Goal: Information Seeking & Learning: Learn about a topic

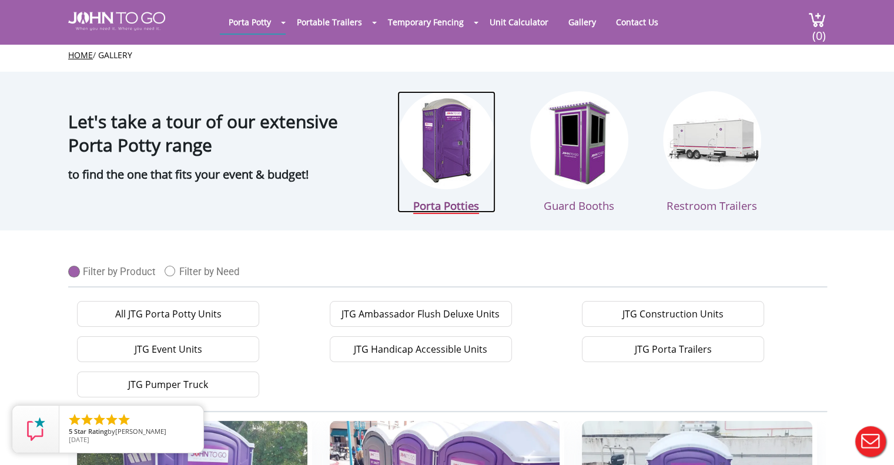
click at [453, 160] on img at bounding box center [446, 140] width 98 height 98
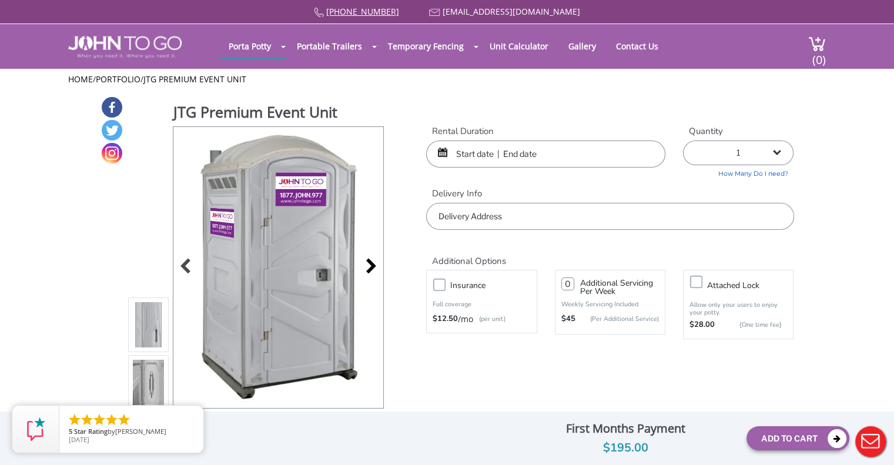
click at [374, 264] on div at bounding box center [368, 267] width 16 height 16
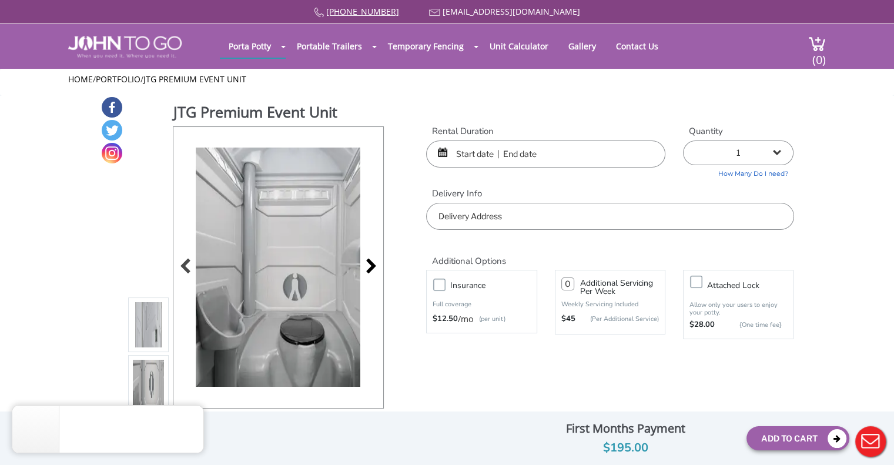
drag, startPoint x: 374, startPoint y: 264, endPoint x: 363, endPoint y: 263, distance: 11.3
click at [363, 263] on div at bounding box center [368, 267] width 16 height 16
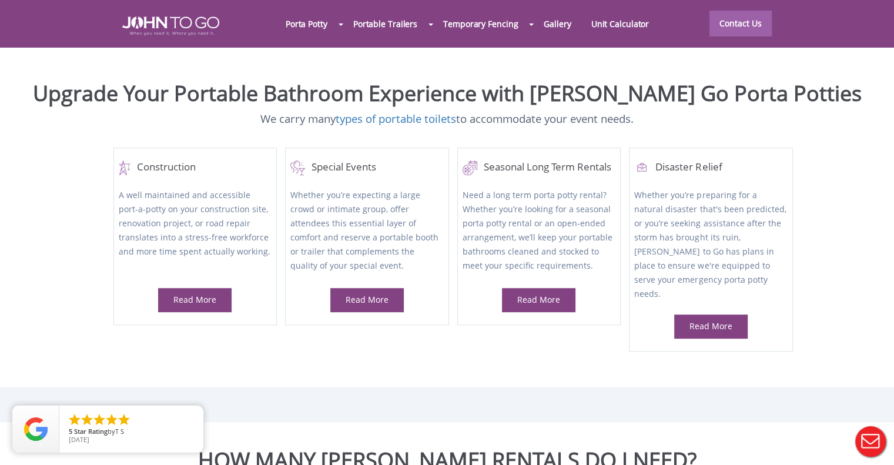
scroll to position [473, 0]
click at [562, 276] on div at bounding box center [447, 232] width 894 height 465
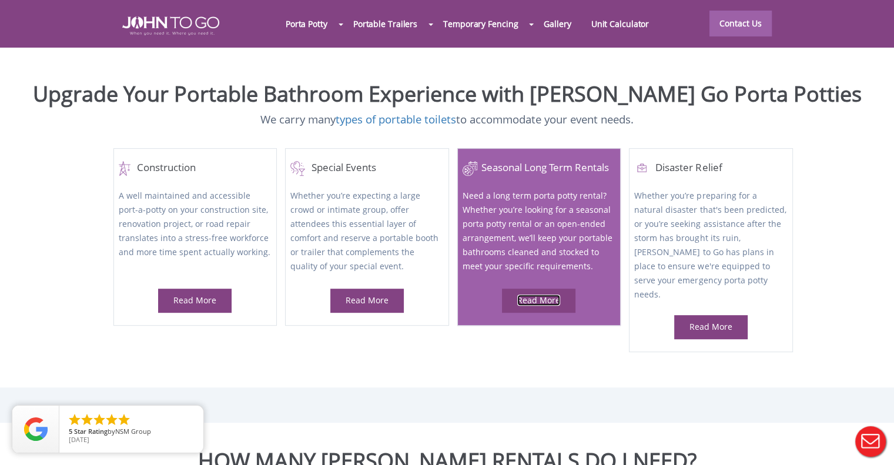
click at [551, 294] on link "Read More" at bounding box center [538, 299] width 43 height 11
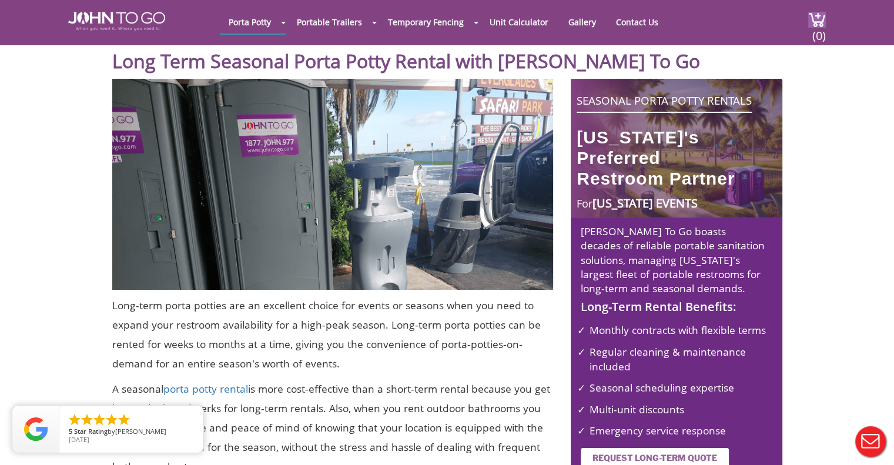
scroll to position [58, 0]
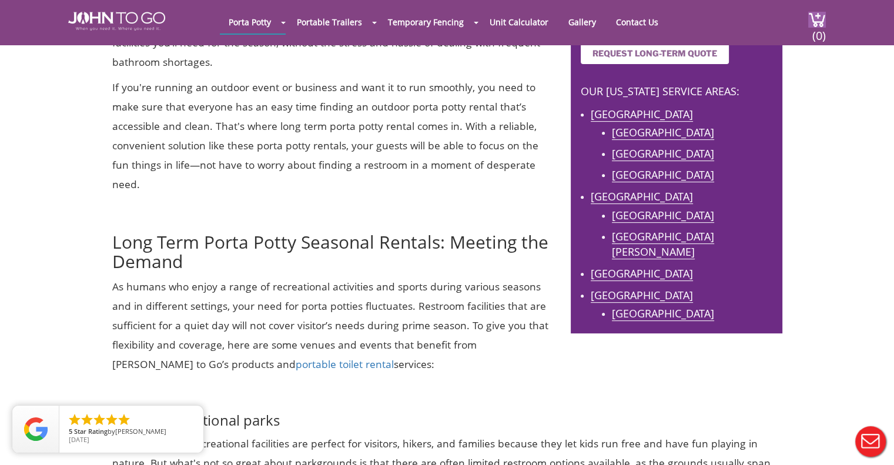
scroll to position [465, 0]
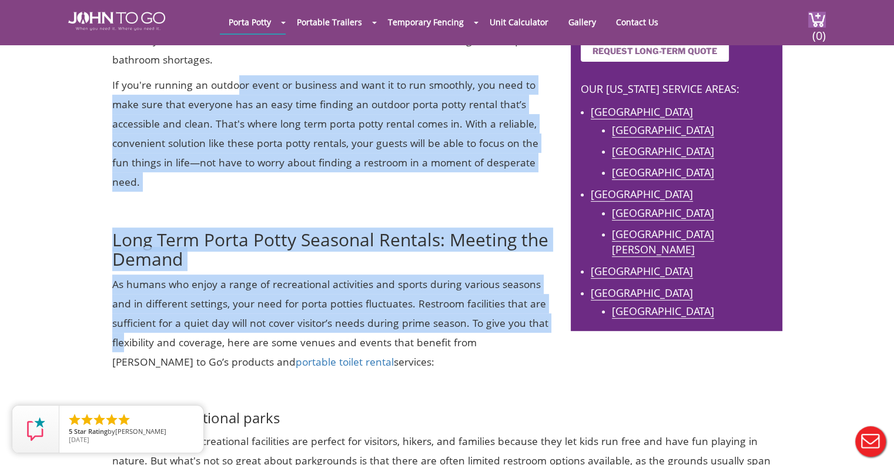
drag, startPoint x: 125, startPoint y: 324, endPoint x: 237, endPoint y: 90, distance: 259.4
click at [237, 90] on div "Long-term porta potties are an excellent choice for events or seasons when you …" at bounding box center [332, 24] width 458 height 705
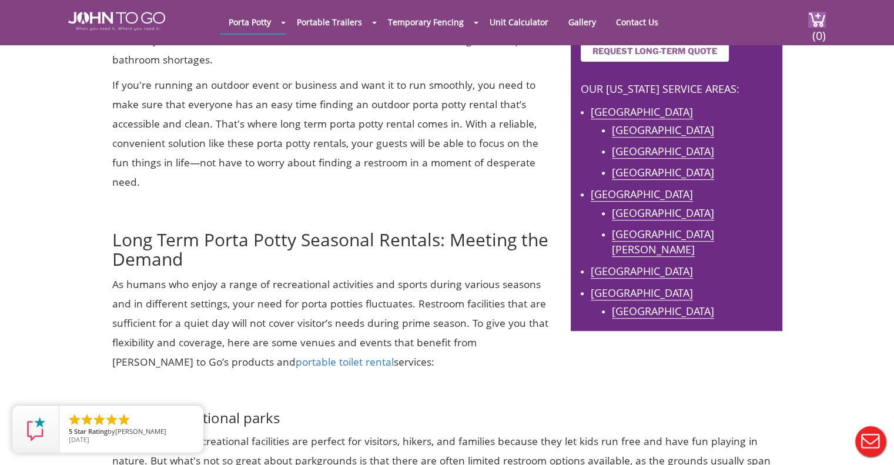
click at [0, 246] on footer at bounding box center [447, 196] width 894 height 362
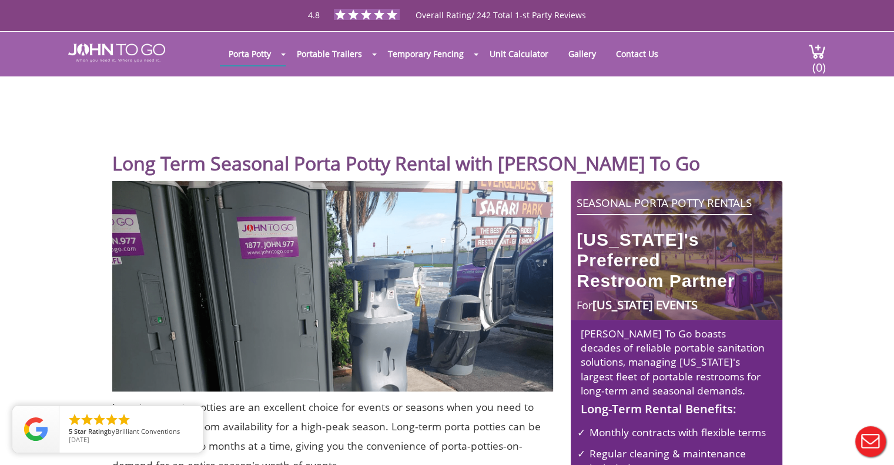
scroll to position [0, 0]
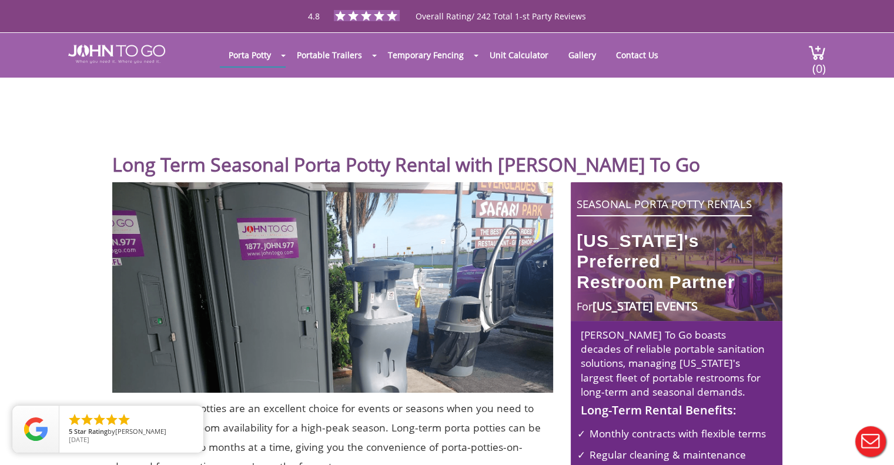
click at [174, 49] on link at bounding box center [144, 48] width 152 height 31
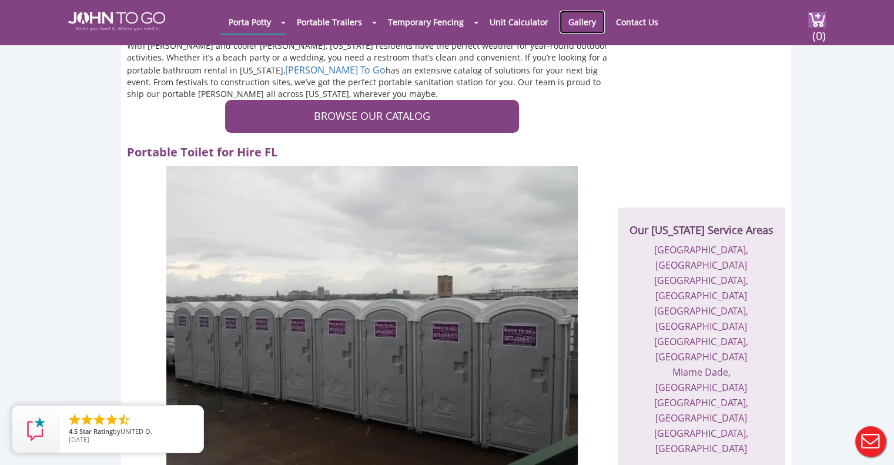
scroll to position [275, 0]
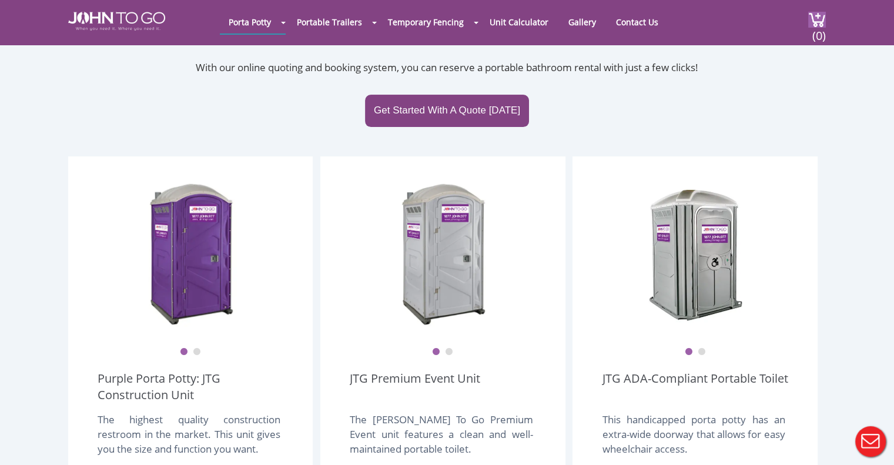
scroll to position [224, 0]
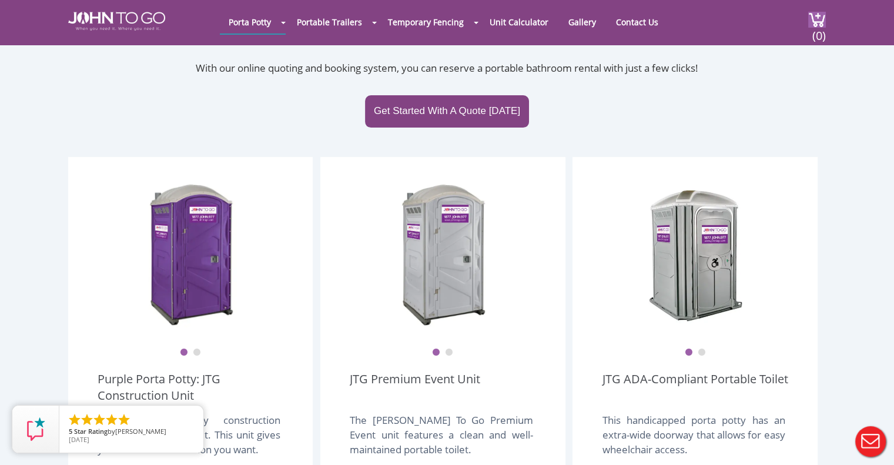
click at [194, 348] on button "2" at bounding box center [197, 352] width 8 height 8
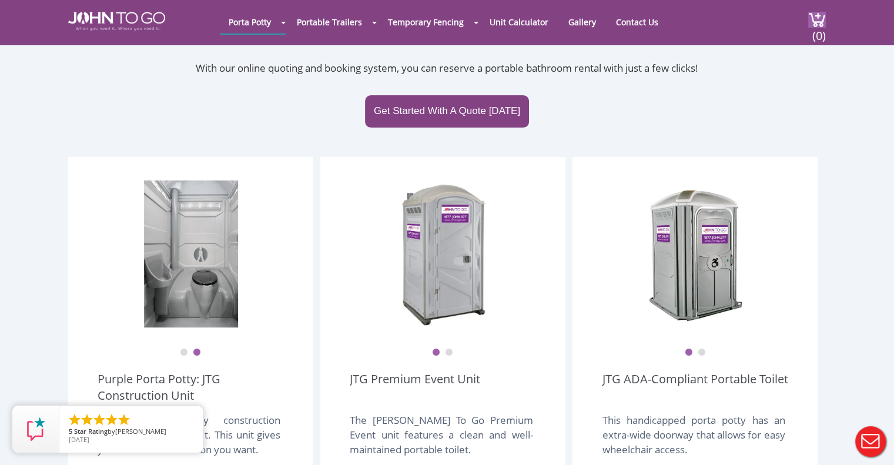
click at [183, 348] on button "1" at bounding box center [184, 352] width 8 height 8
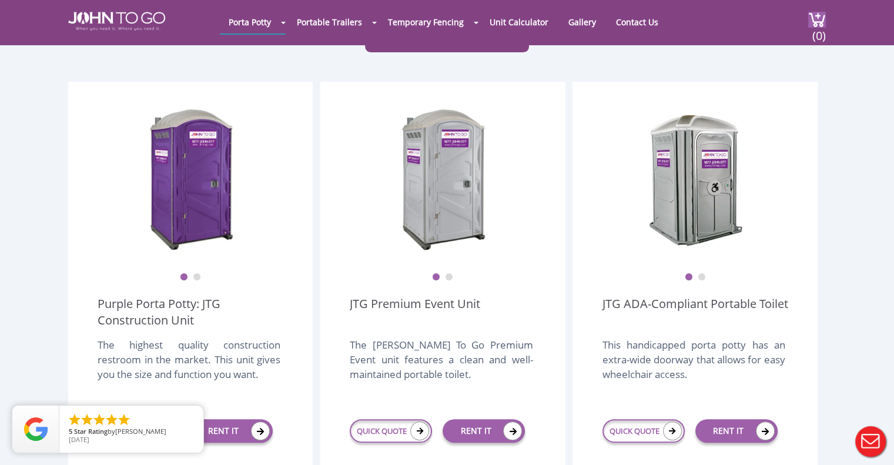
scroll to position [301, 0]
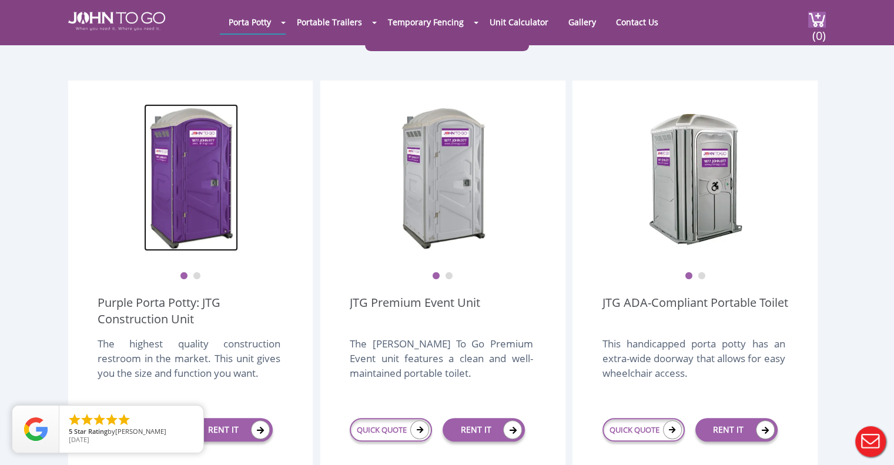
click at [200, 173] on img at bounding box center [191, 177] width 94 height 147
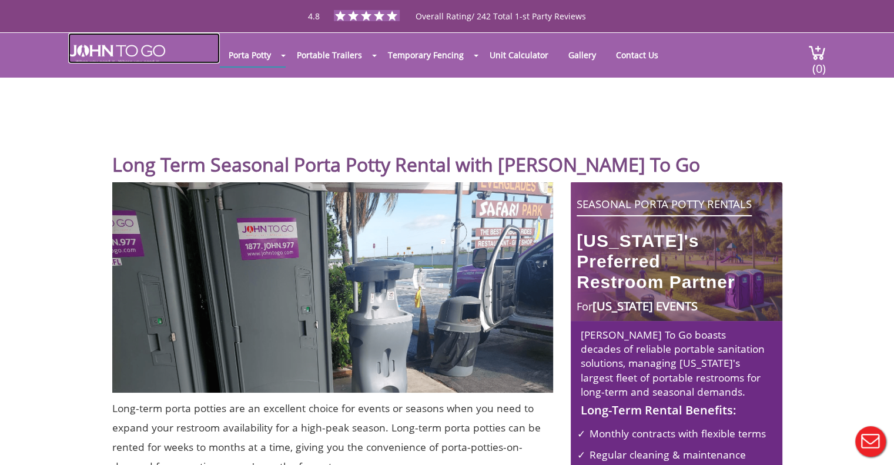
click at [140, 52] on img at bounding box center [116, 54] width 97 height 19
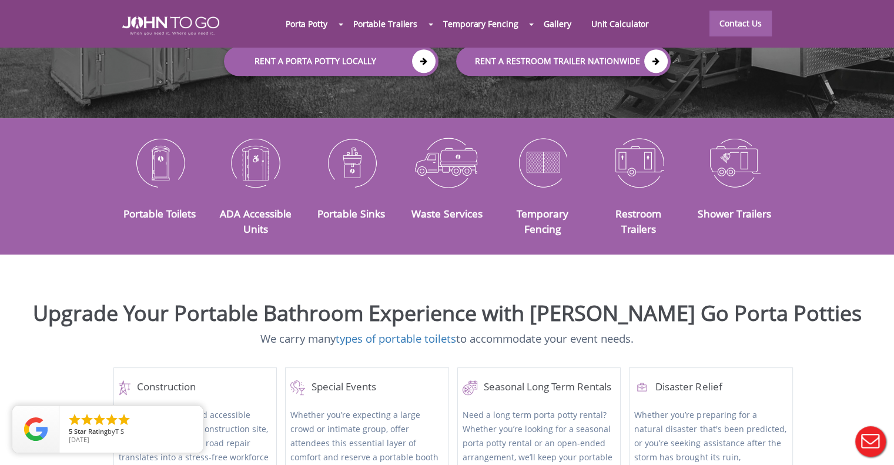
scroll to position [280, 0]
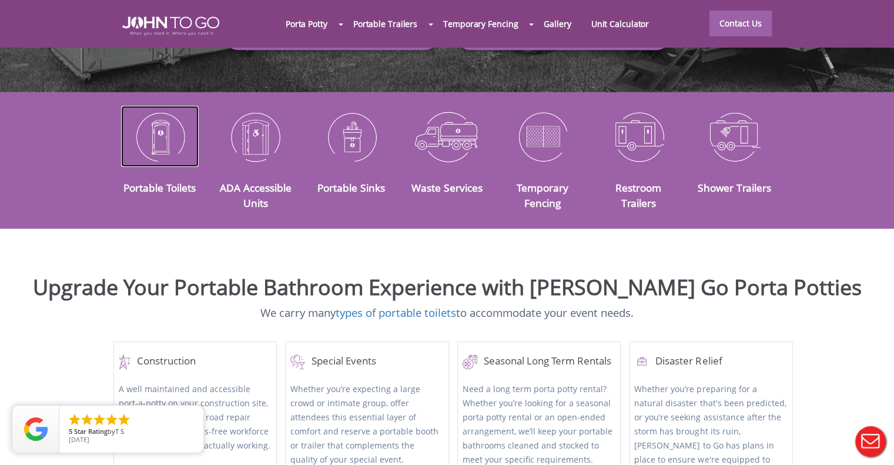
click at [154, 122] on img at bounding box center [160, 136] width 78 height 61
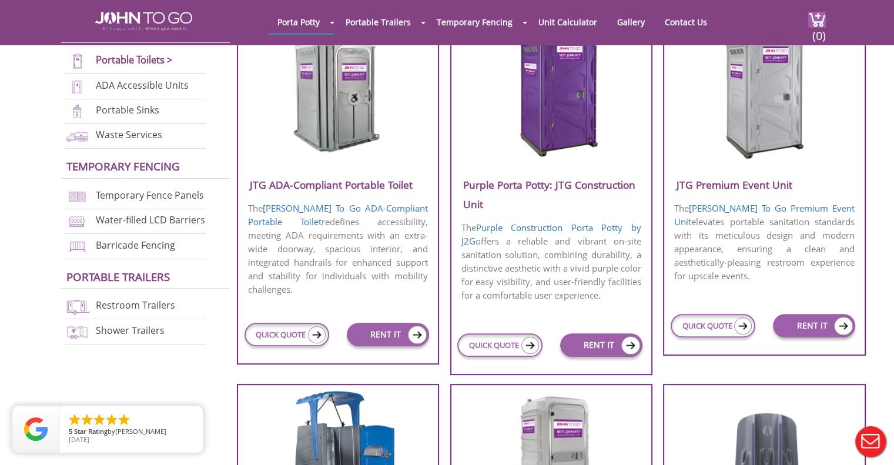
scroll to position [472, 0]
click at [354, 143] on img at bounding box center [337, 91] width 112 height 135
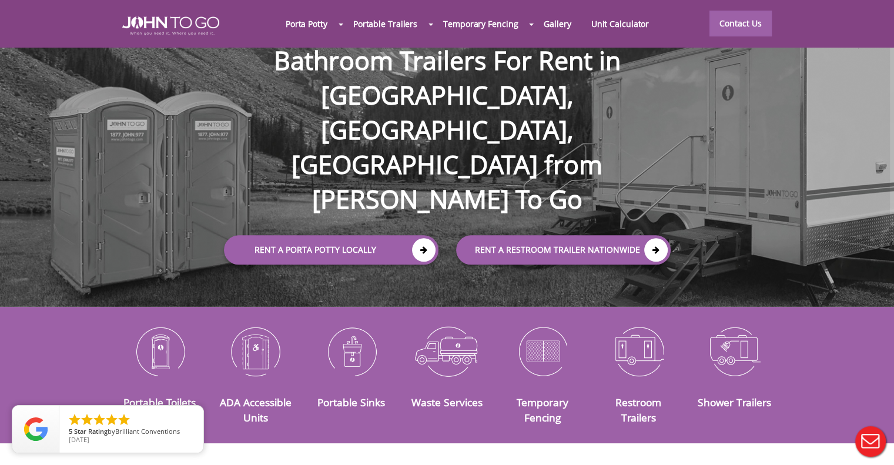
scroll to position [66, 0]
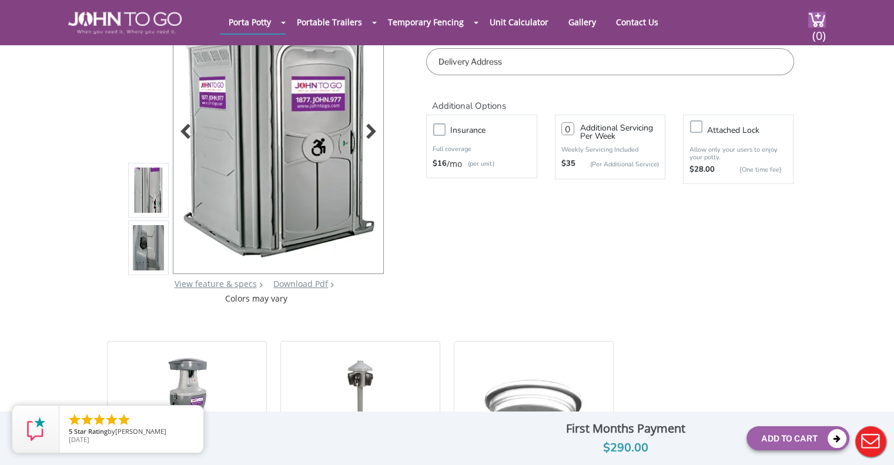
scroll to position [51, 0]
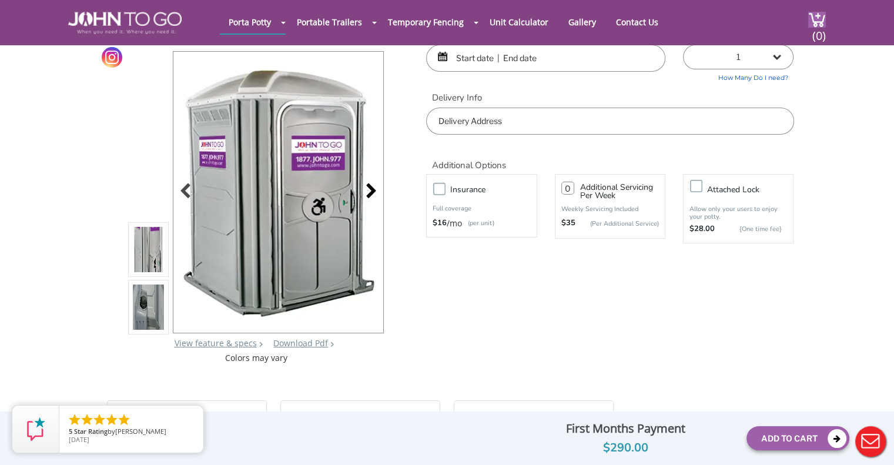
click at [372, 191] on div at bounding box center [368, 192] width 16 height 16
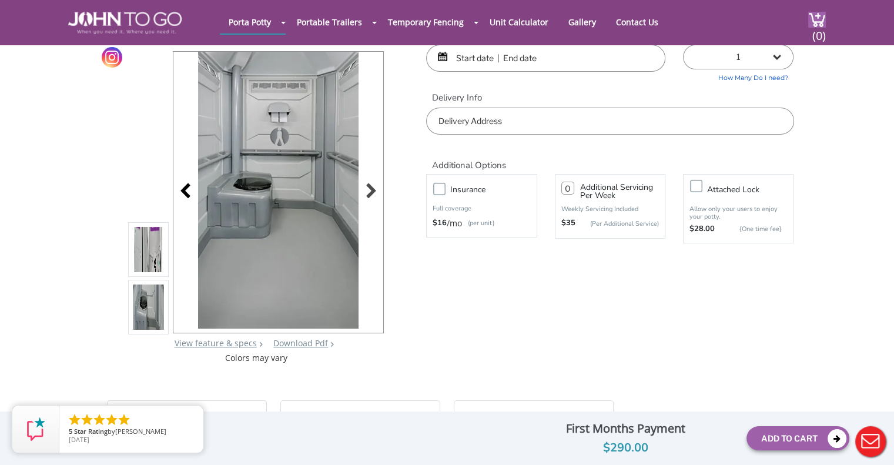
click at [186, 198] on div at bounding box center [188, 192] width 16 height 16
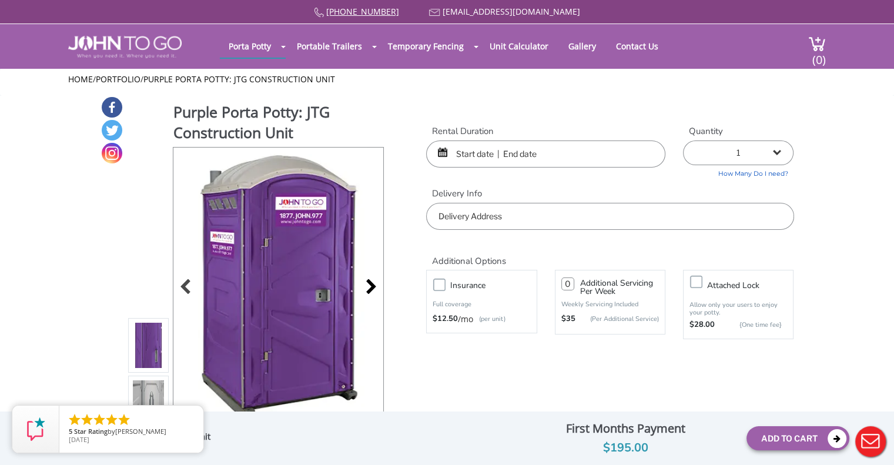
click at [368, 281] on div at bounding box center [368, 288] width 16 height 16
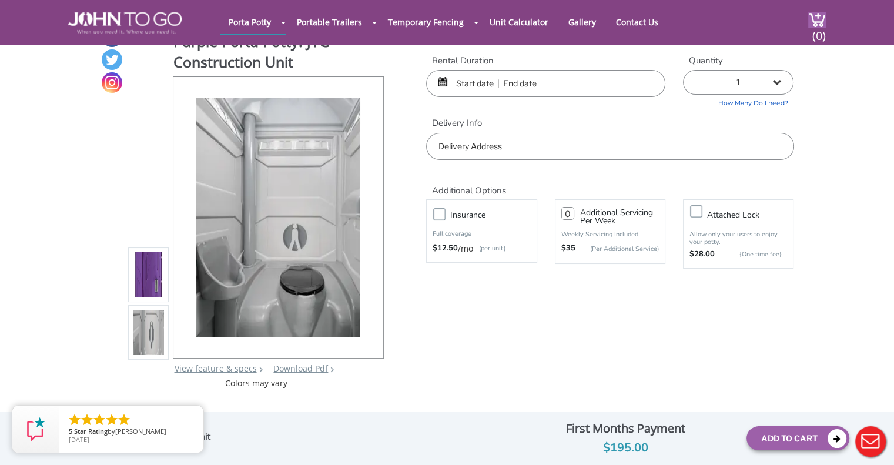
scroll to position [26, 0]
click at [191, 220] on div at bounding box center [188, 217] width 16 height 16
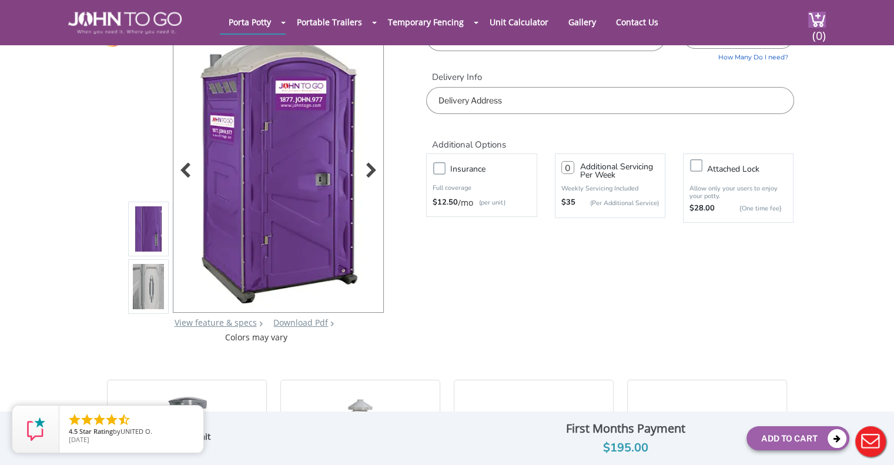
scroll to position [67, 0]
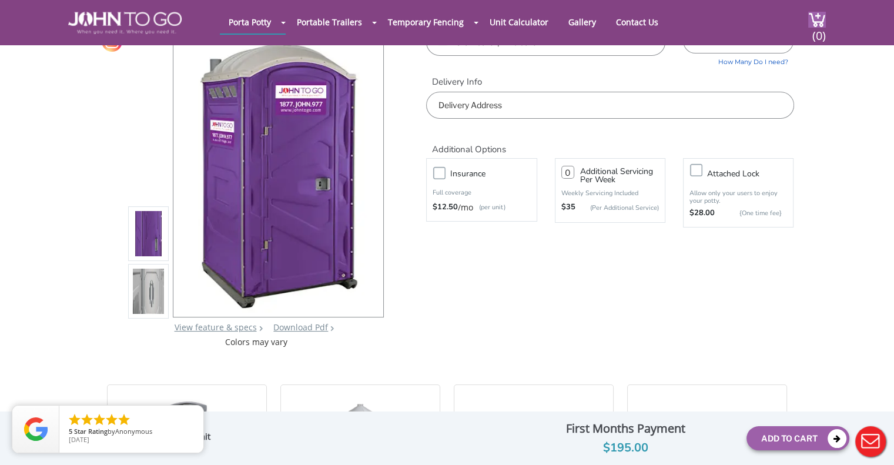
click at [153, 296] on img at bounding box center [149, 292] width 32 height 277
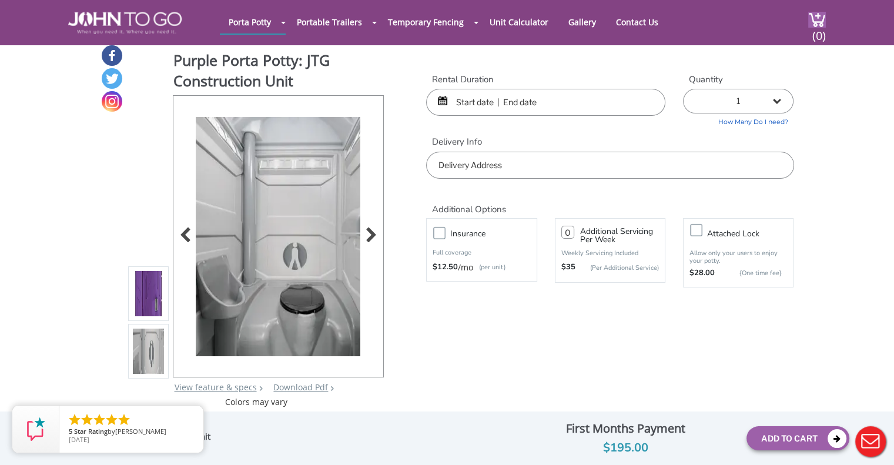
scroll to position [6, 0]
click at [304, 143] on img at bounding box center [278, 256] width 165 height 277
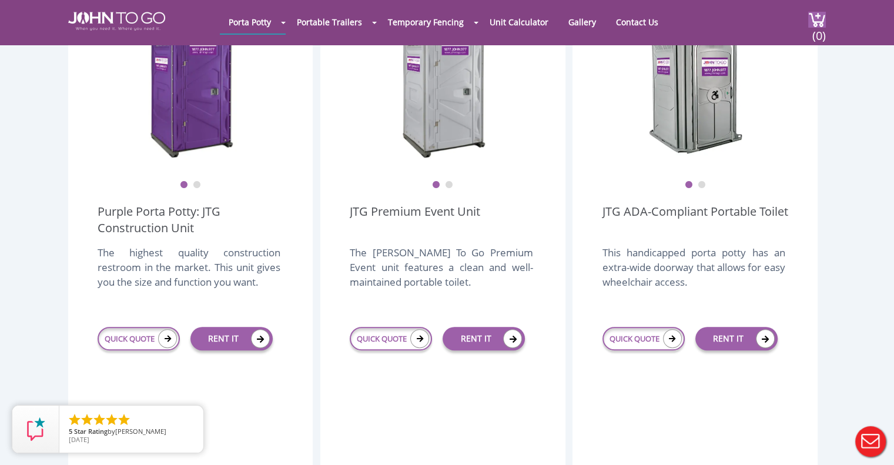
scroll to position [393, 0]
click at [445, 126] on img at bounding box center [443, 85] width 94 height 147
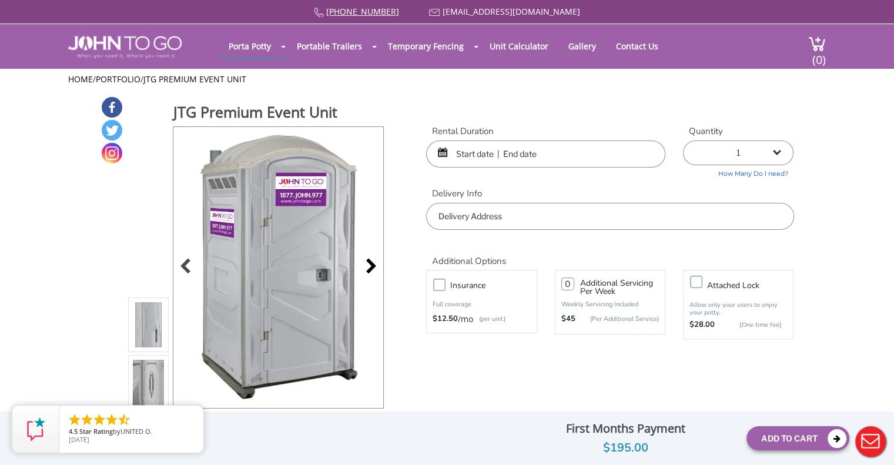
click at [368, 270] on div at bounding box center [368, 267] width 16 height 16
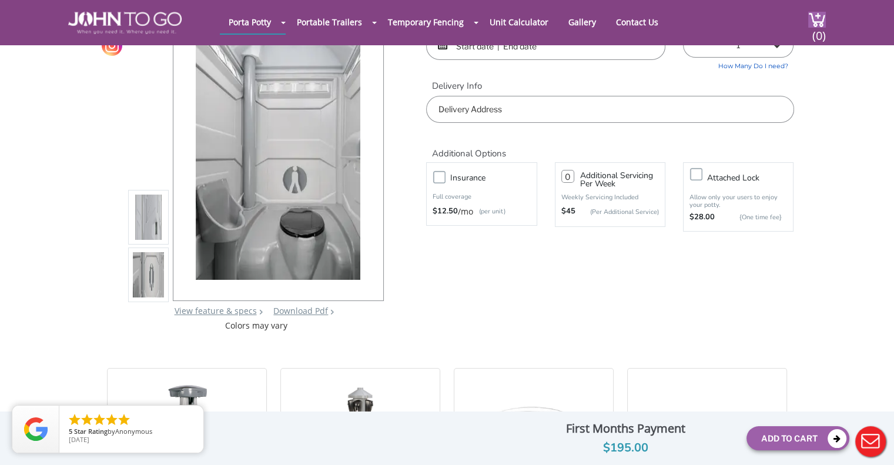
scroll to position [63, 0]
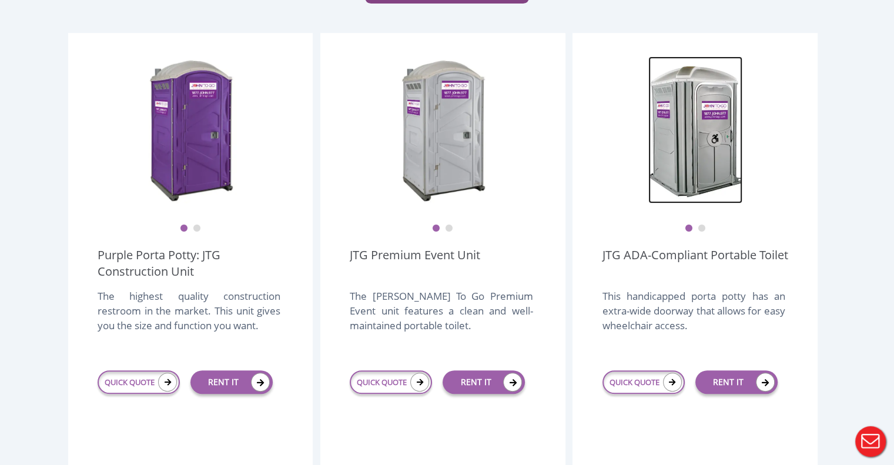
click at [704, 129] on img at bounding box center [695, 129] width 94 height 147
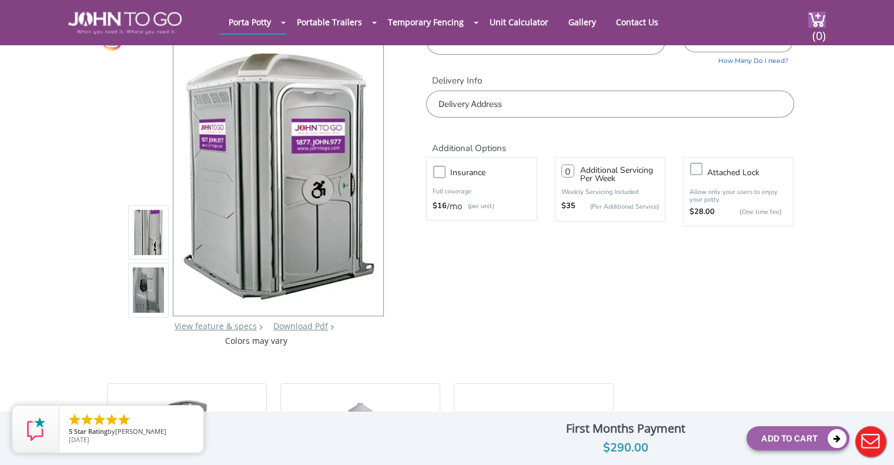
scroll to position [74, 0]
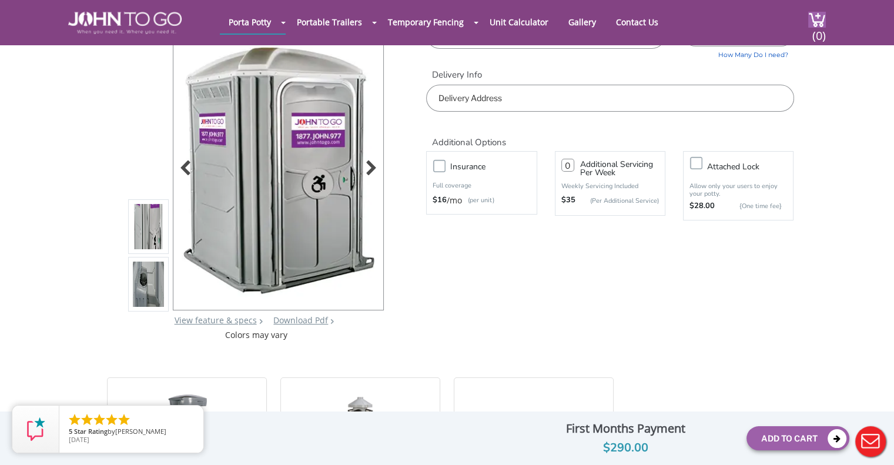
click at [370, 158] on img at bounding box center [278, 167] width 193 height 277
click at [370, 163] on div at bounding box center [368, 169] width 16 height 16
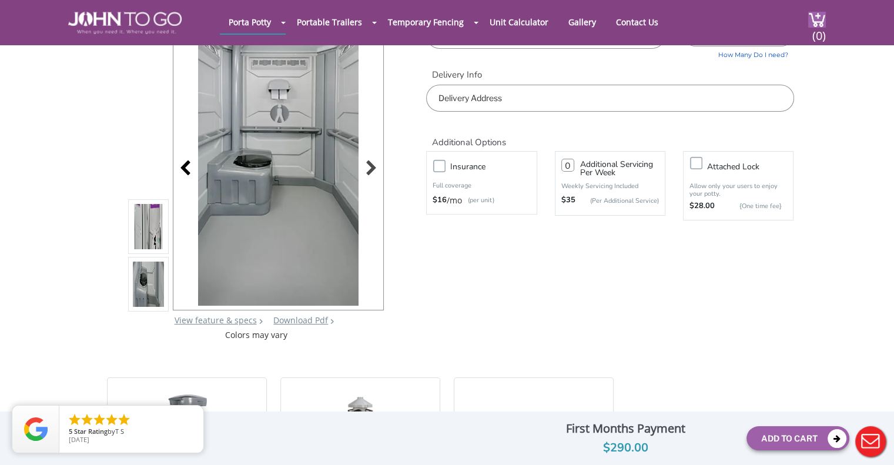
click at [181, 166] on div at bounding box center [188, 169] width 16 height 16
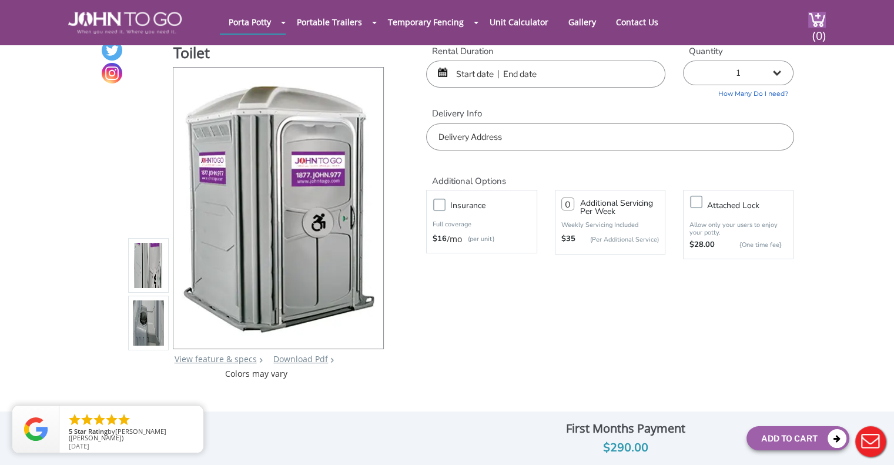
scroll to position [0, 0]
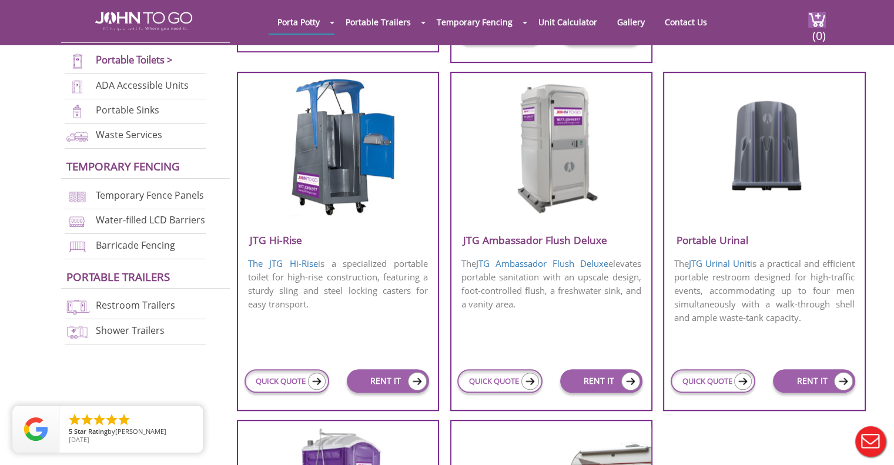
scroll to position [785, 0]
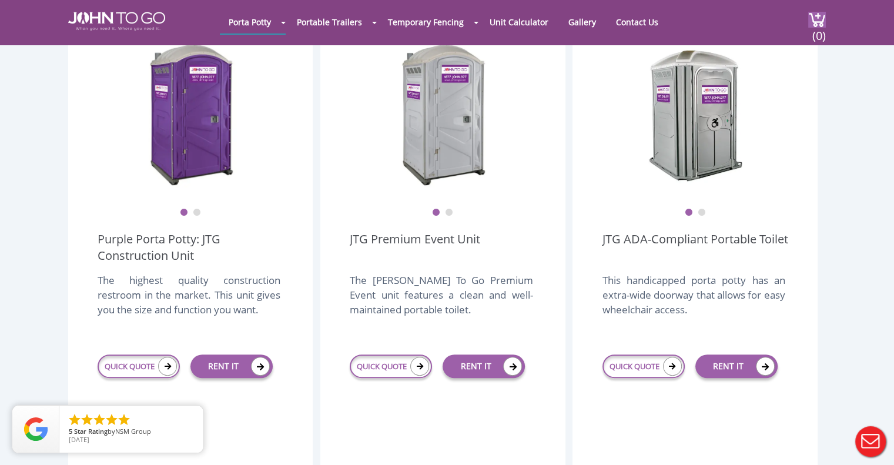
scroll to position [368, 0]
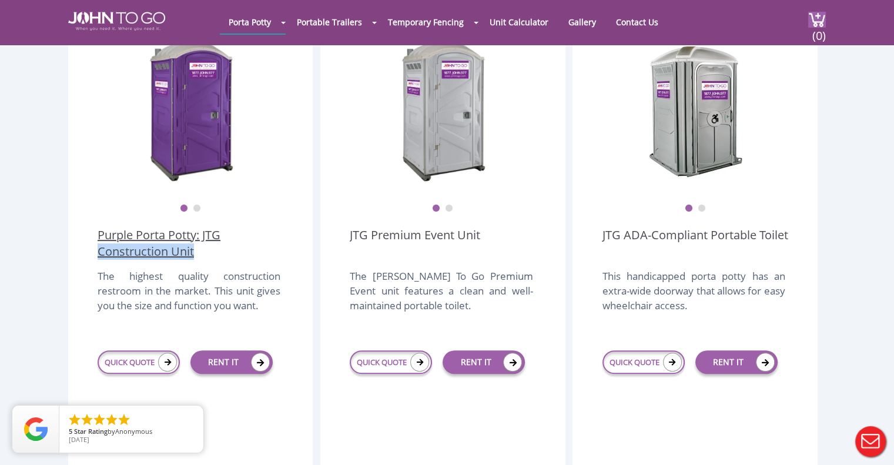
drag, startPoint x: 87, startPoint y: 223, endPoint x: 195, endPoint y: 226, distance: 108.2
click at [195, 226] on div "1 2 Purple Porta Potty: JTG Construction Unit The highest quality construction …" at bounding box center [190, 254] width 244 height 482
copy link "Construction Unit"
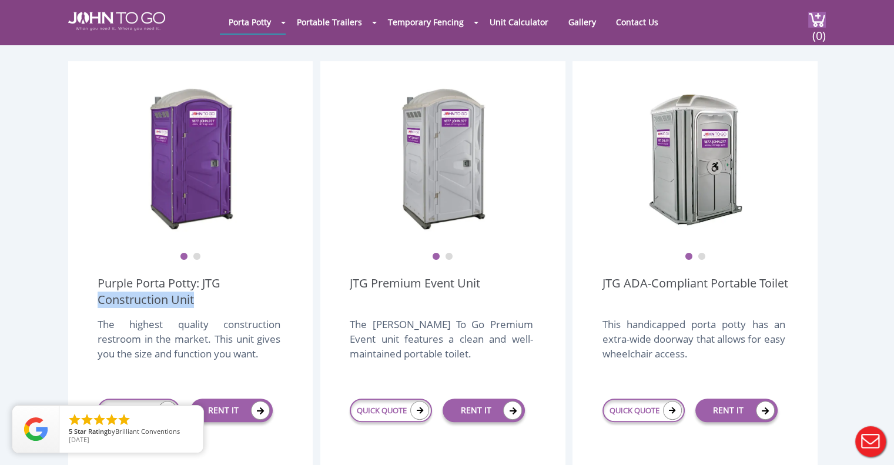
scroll to position [321, 0]
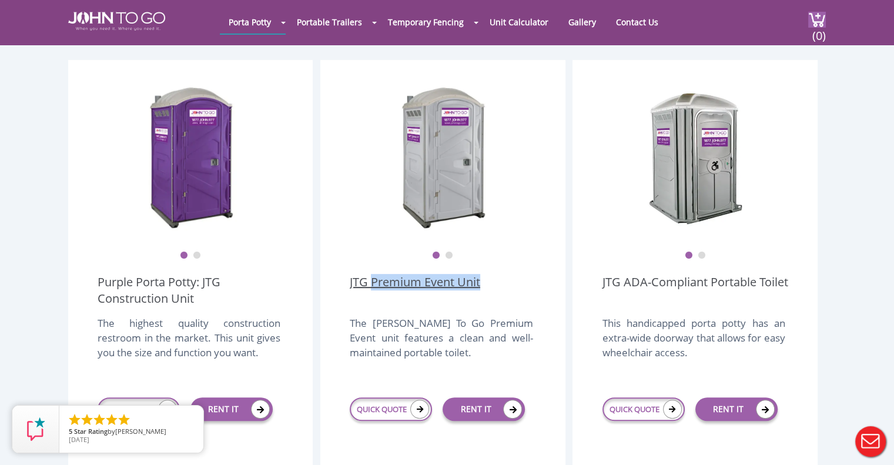
drag, startPoint x: 500, startPoint y: 256, endPoint x: 371, endPoint y: 251, distance: 128.7
click at [371, 269] on div "JTG Premium Event Unit" at bounding box center [443, 288] width 186 height 38
copy link "Premium Event Unit"
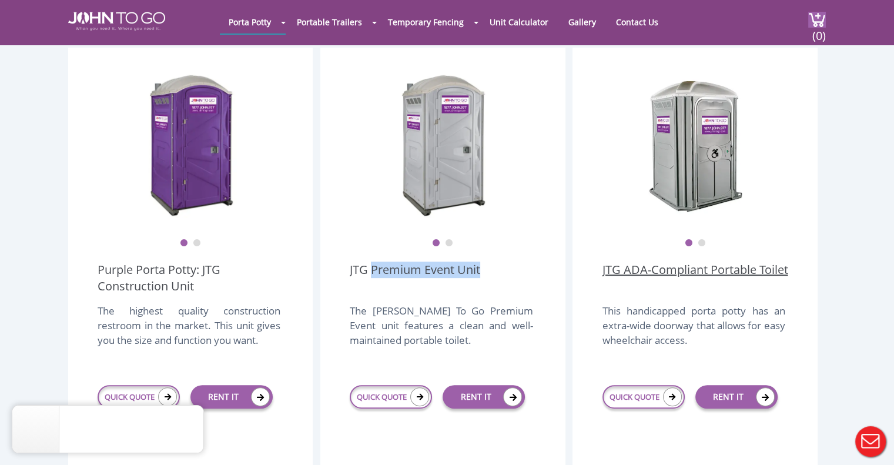
scroll to position [333, 0]
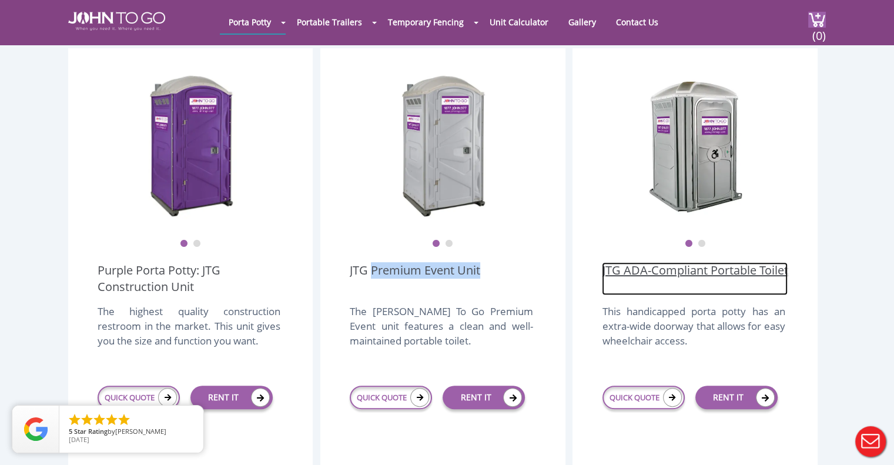
click at [656, 262] on link "JTG ADA-Compliant Portable Toilet" at bounding box center [695, 278] width 186 height 33
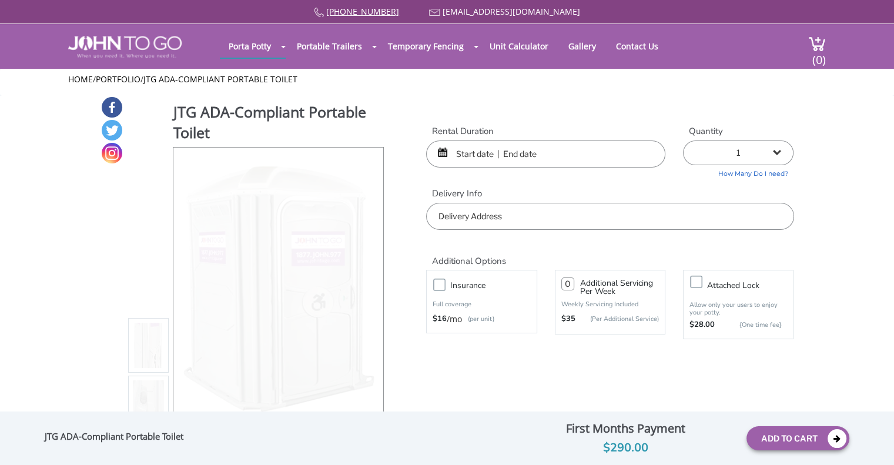
click at [648, 253] on h2 "Additional Options" at bounding box center [609, 253] width 367 height 25
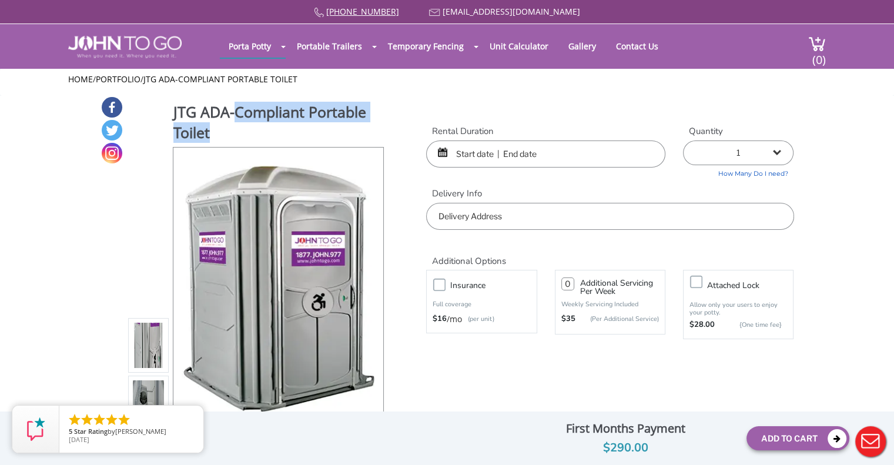
drag, startPoint x: 219, startPoint y: 132, endPoint x: 234, endPoint y: 112, distance: 25.1
click at [234, 112] on h1 "JTG ADA-Compliant Portable Toilet" at bounding box center [279, 124] width 212 height 44
copy h1 "Compliant Portable Toilet"
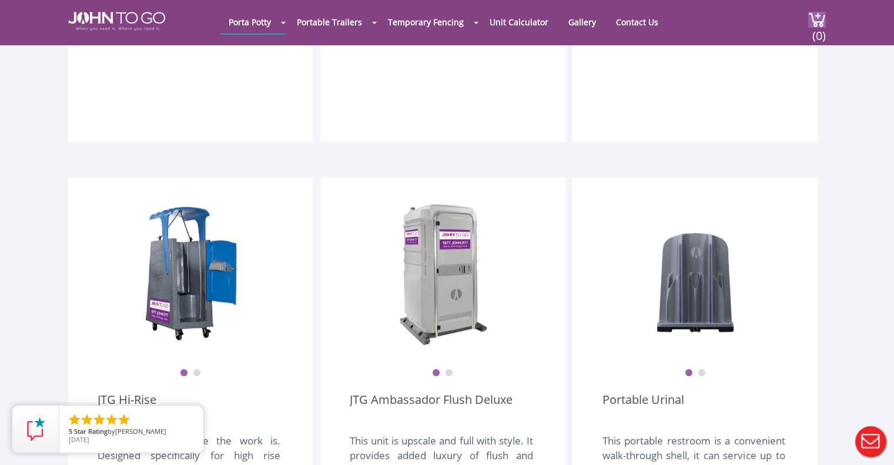
scroll to position [863, 0]
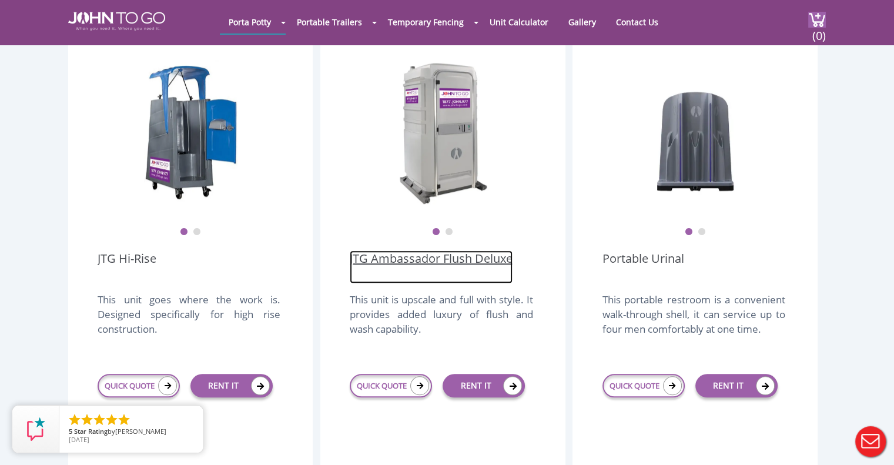
click at [407, 250] on link "JTG Ambassador Flush Deluxe" at bounding box center [431, 266] width 163 height 33
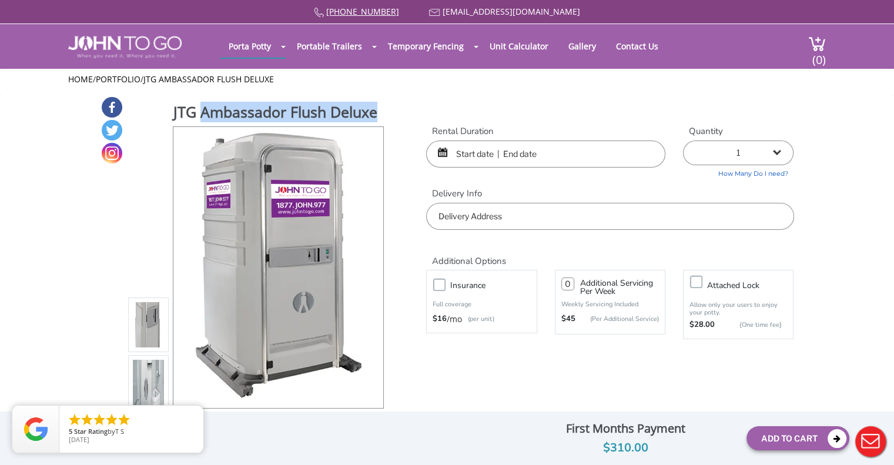
drag, startPoint x: 377, startPoint y: 111, endPoint x: 201, endPoint y: 106, distance: 176.3
click at [201, 106] on h1 "JTG Ambassador Flush Deluxe" at bounding box center [279, 114] width 212 height 24
copy h1 "Ambassador Flush Deluxe"
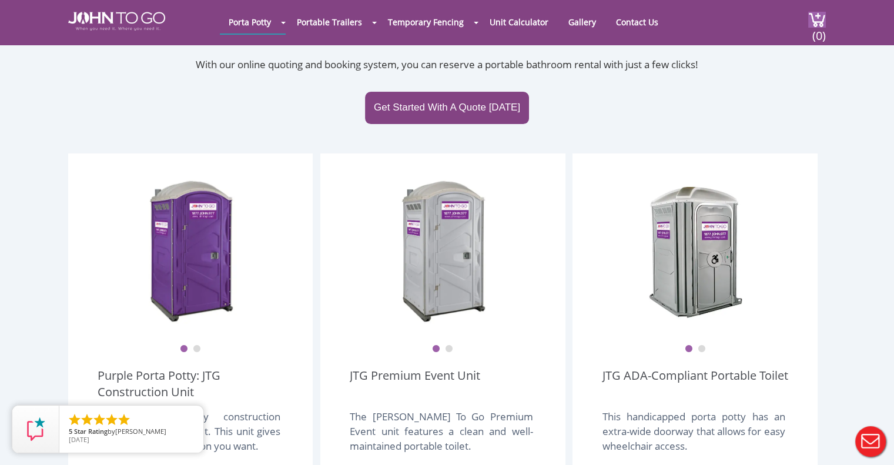
scroll to position [246, 0]
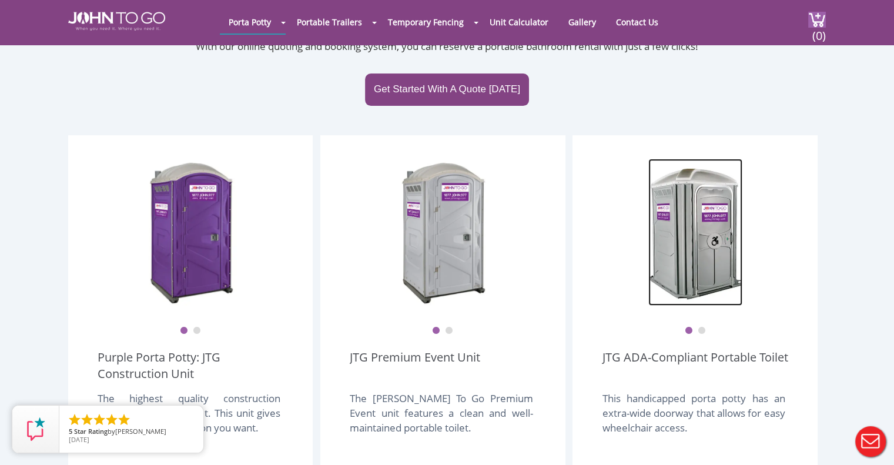
drag, startPoint x: 0, startPoint y: 0, endPoint x: 674, endPoint y: 233, distance: 713.2
click at [674, 233] on img at bounding box center [695, 232] width 94 height 147
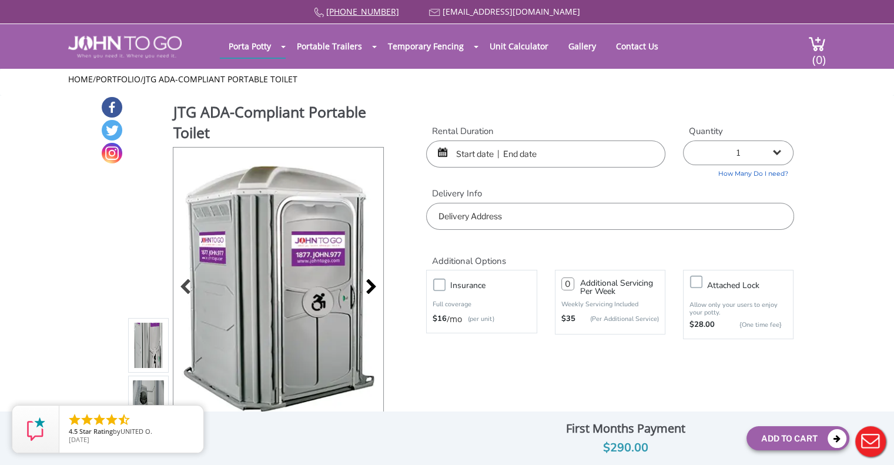
click at [369, 286] on div at bounding box center [368, 288] width 16 height 16
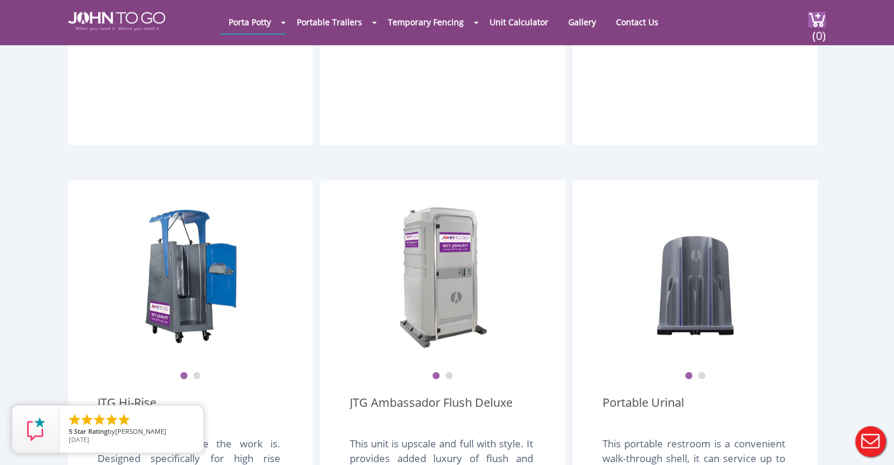
scroll to position [717, 0]
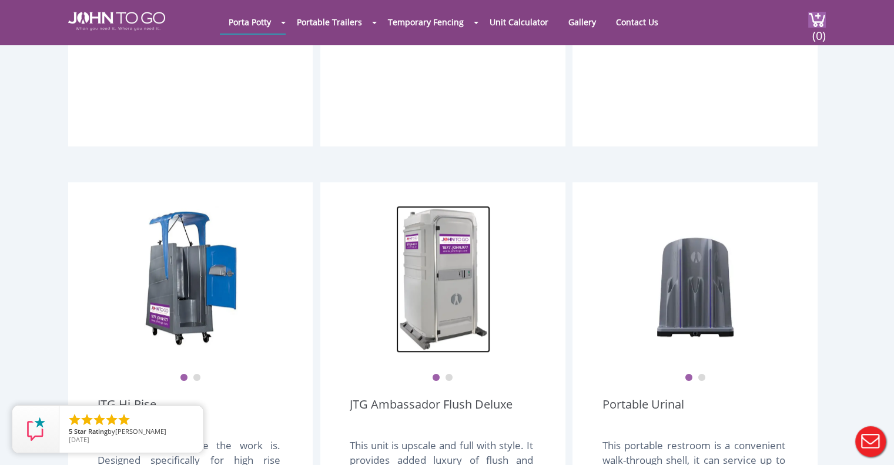
click at [422, 245] on img at bounding box center [443, 279] width 94 height 147
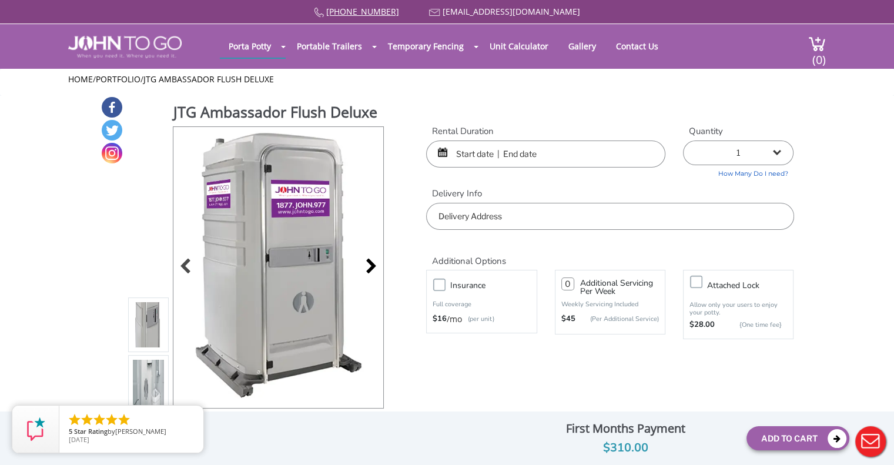
click at [369, 264] on div at bounding box center [368, 267] width 16 height 16
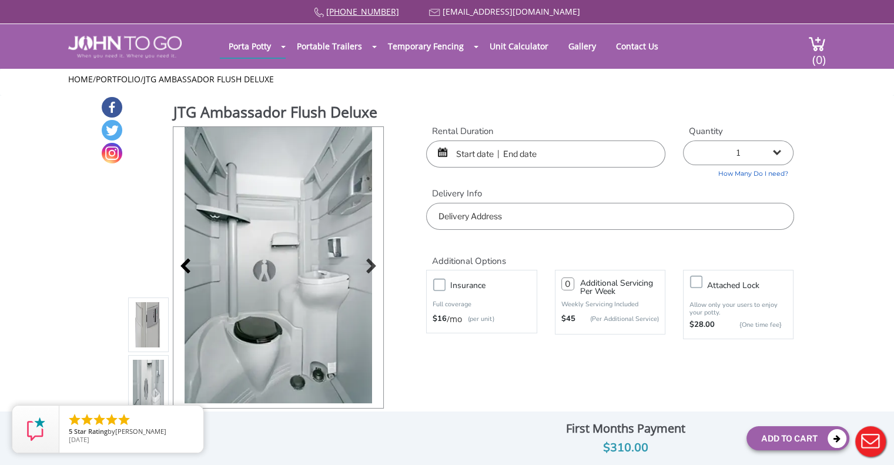
click at [190, 271] on div at bounding box center [188, 267] width 16 height 16
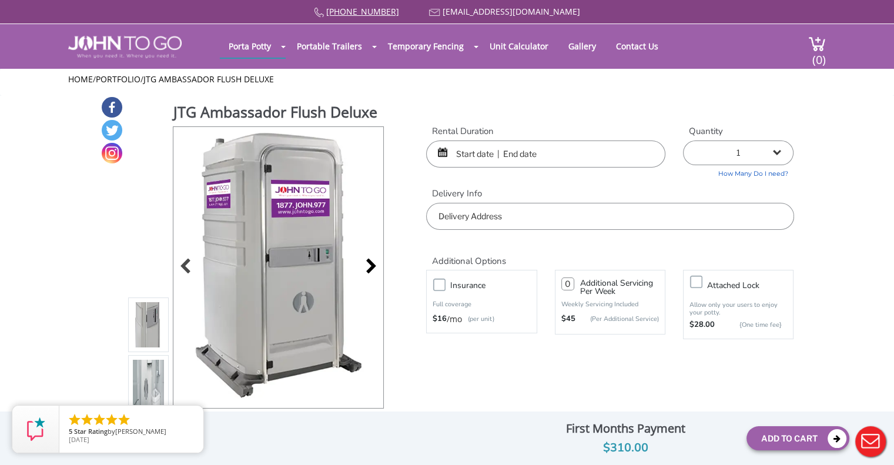
click at [369, 263] on div at bounding box center [368, 267] width 16 height 16
